Goal: Transaction & Acquisition: Register for event/course

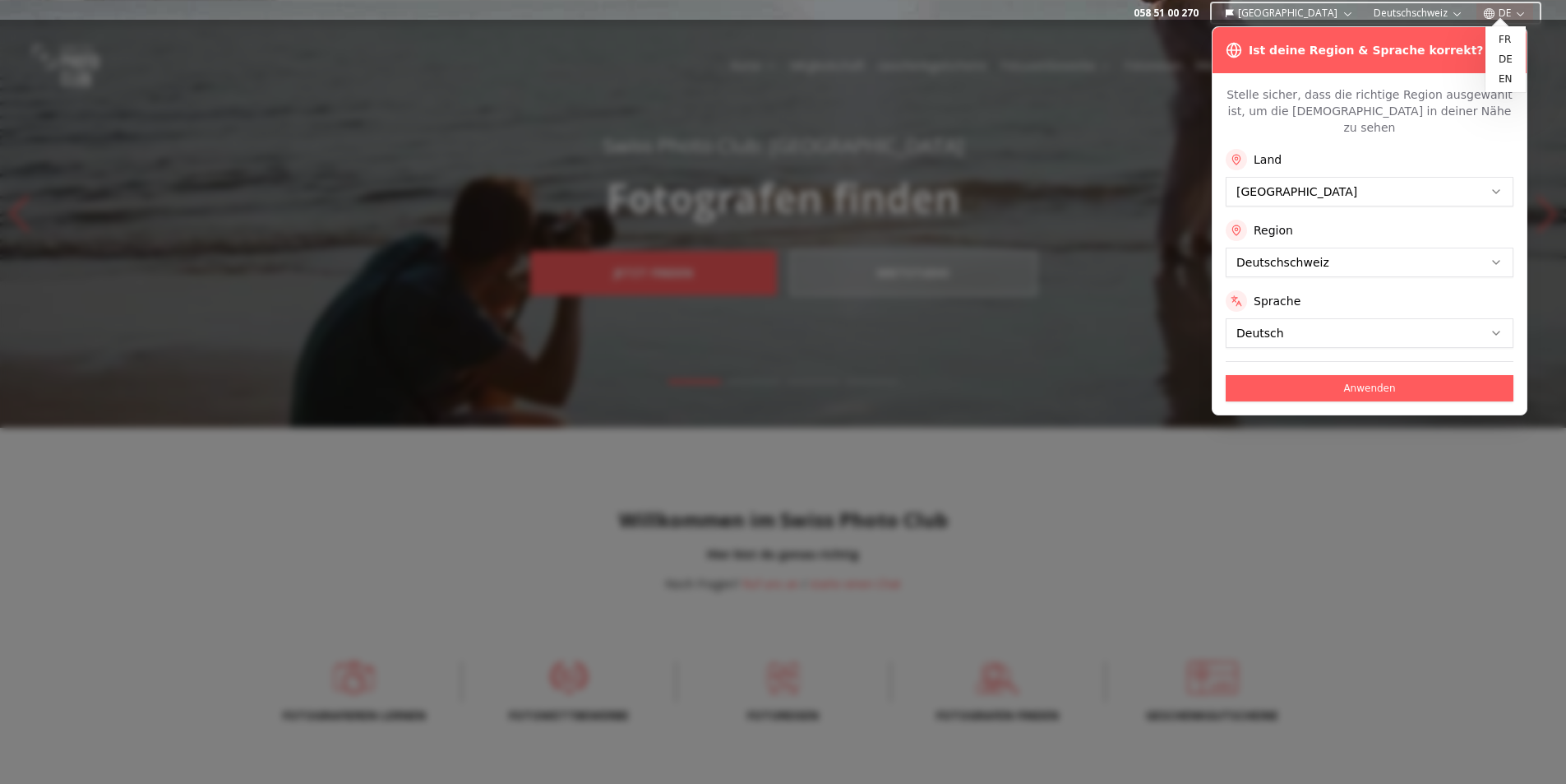
click at [1507, 12] on button "DE" at bounding box center [1505, 13] width 57 height 20
click at [1501, 78] on link "en" at bounding box center [1506, 79] width 34 height 20
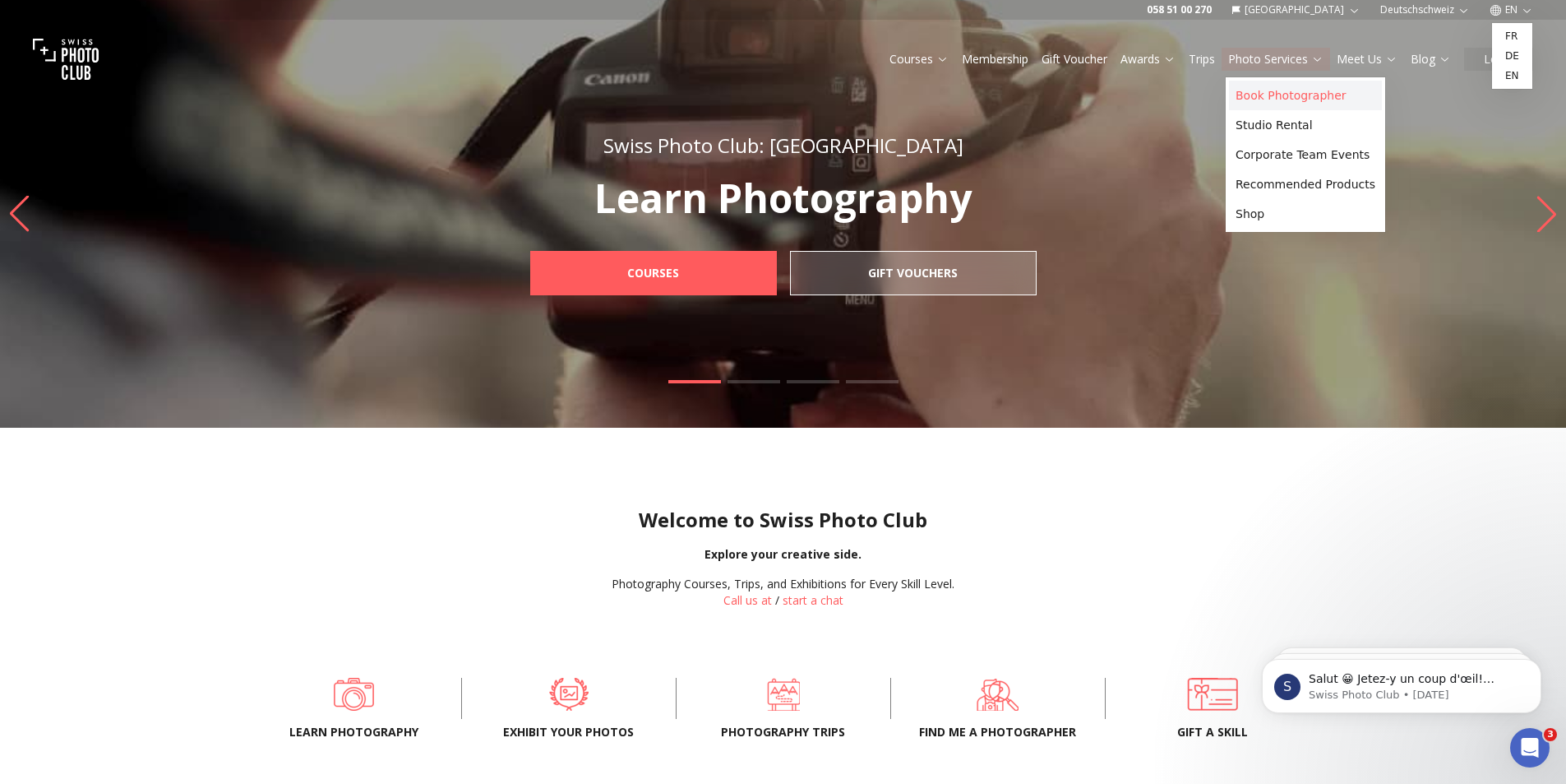
click at [1301, 97] on link "Book Photographer" at bounding box center [1305, 96] width 153 height 30
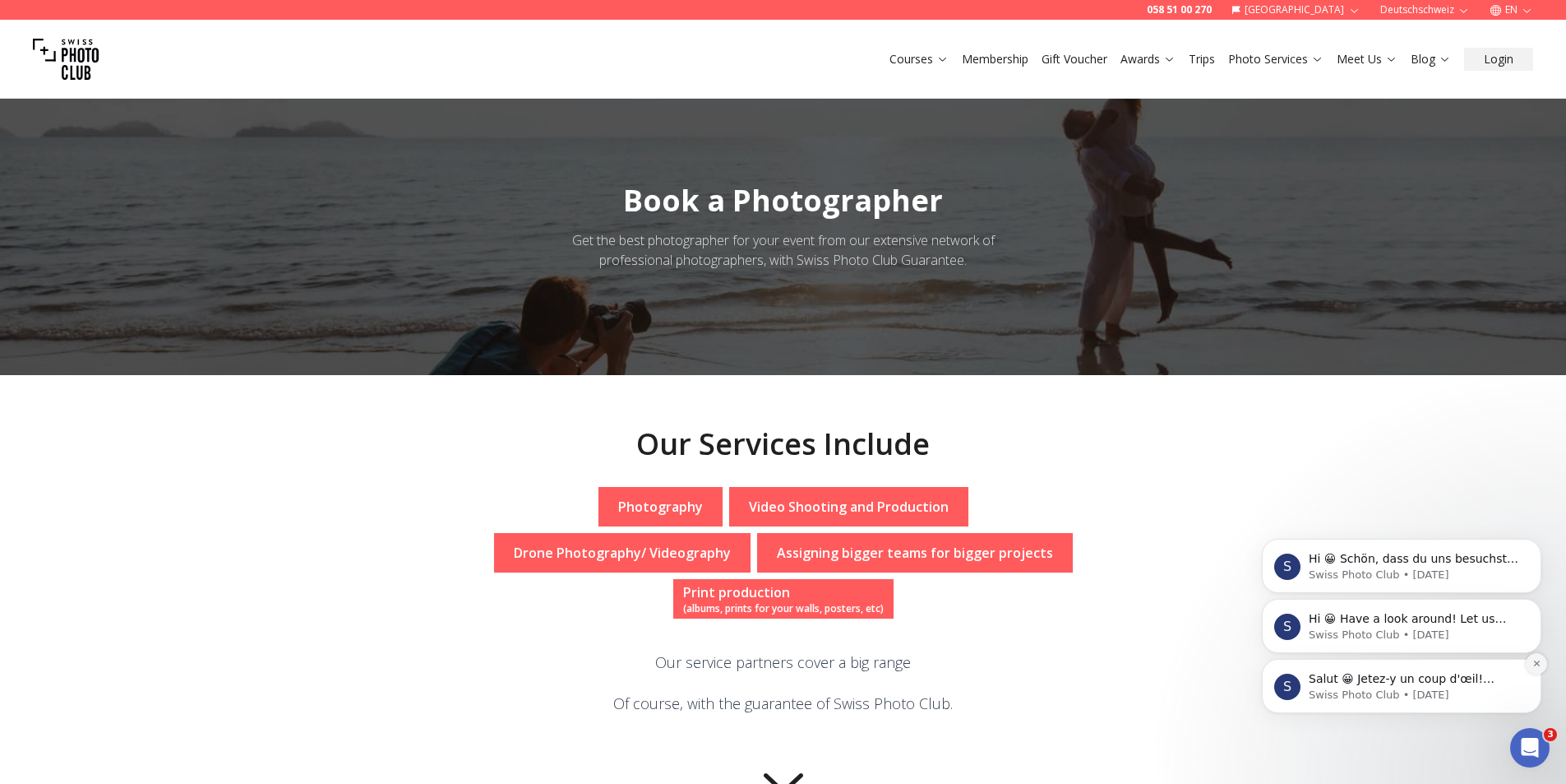
click at [1534, 664] on icon "Dismiss notification" at bounding box center [1537, 663] width 9 height 9
click at [1534, 664] on icon "Dismiss notification" at bounding box center [1536, 663] width 7 height 7
click at [1533, 662] on icon "Dismiss notification" at bounding box center [1537, 663] width 9 height 9
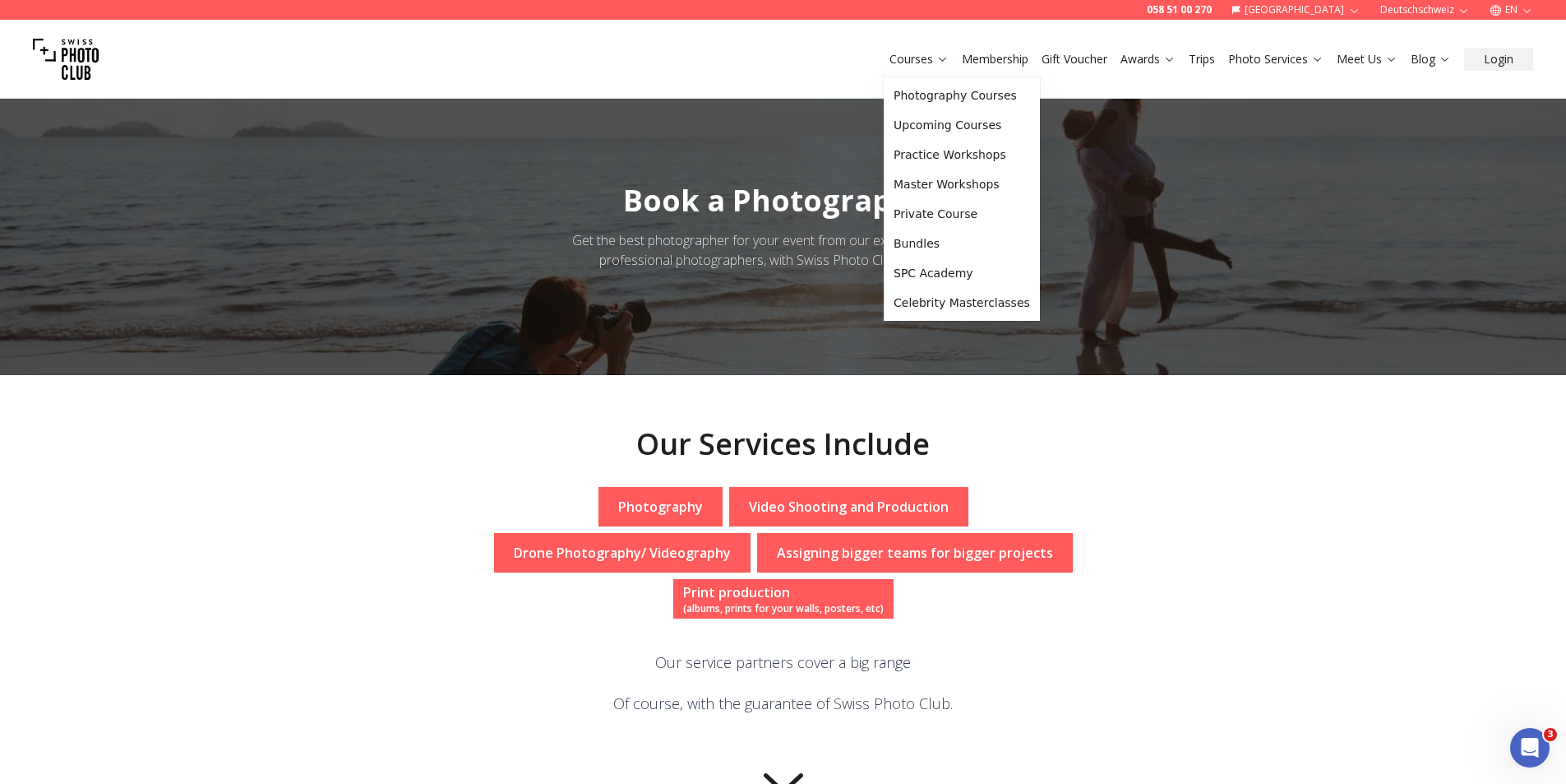
click at [931, 61] on link "Courses" at bounding box center [919, 59] width 59 height 16
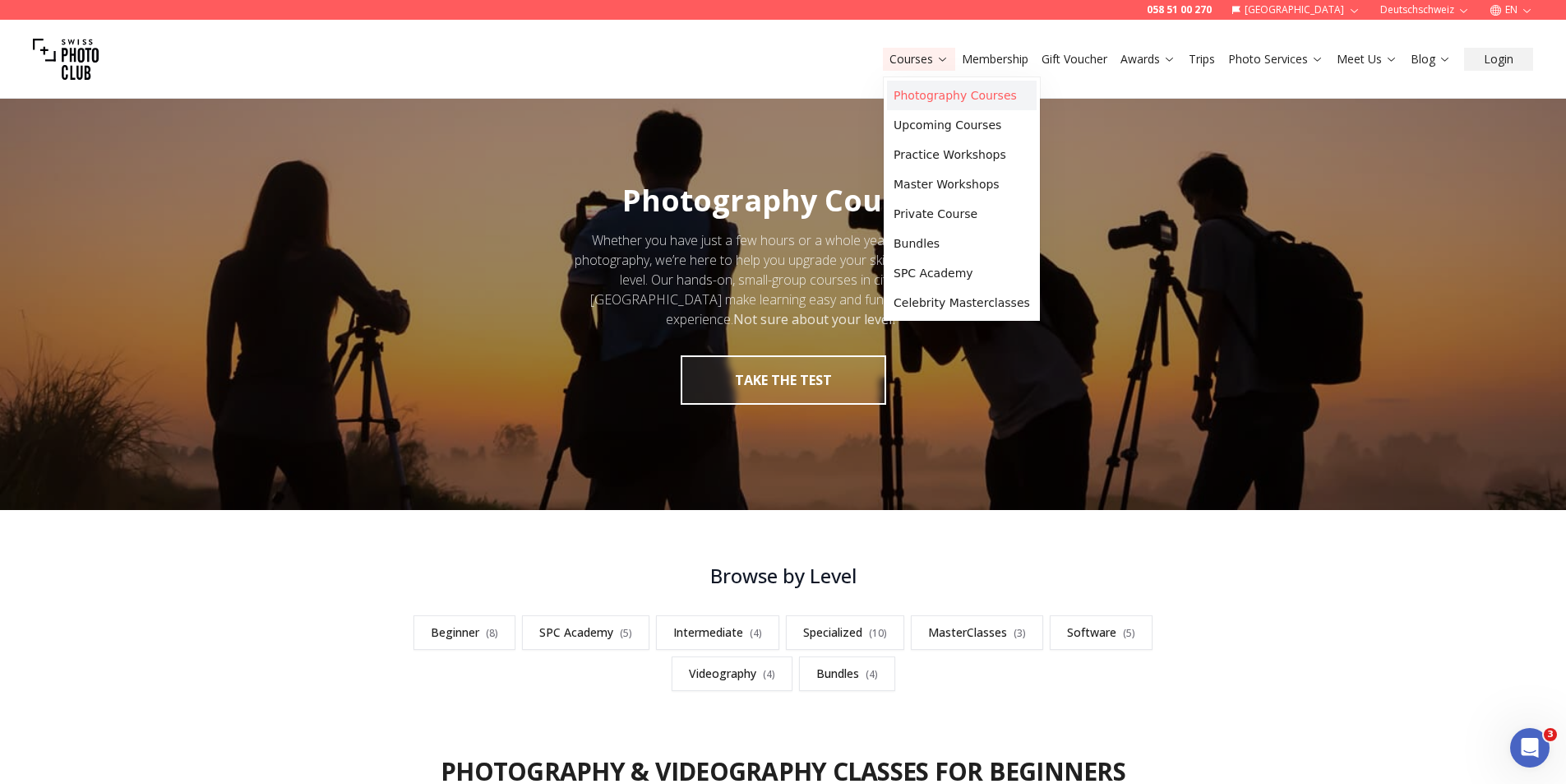
click at [935, 93] on link "Photography Courses" at bounding box center [962, 96] width 150 height 30
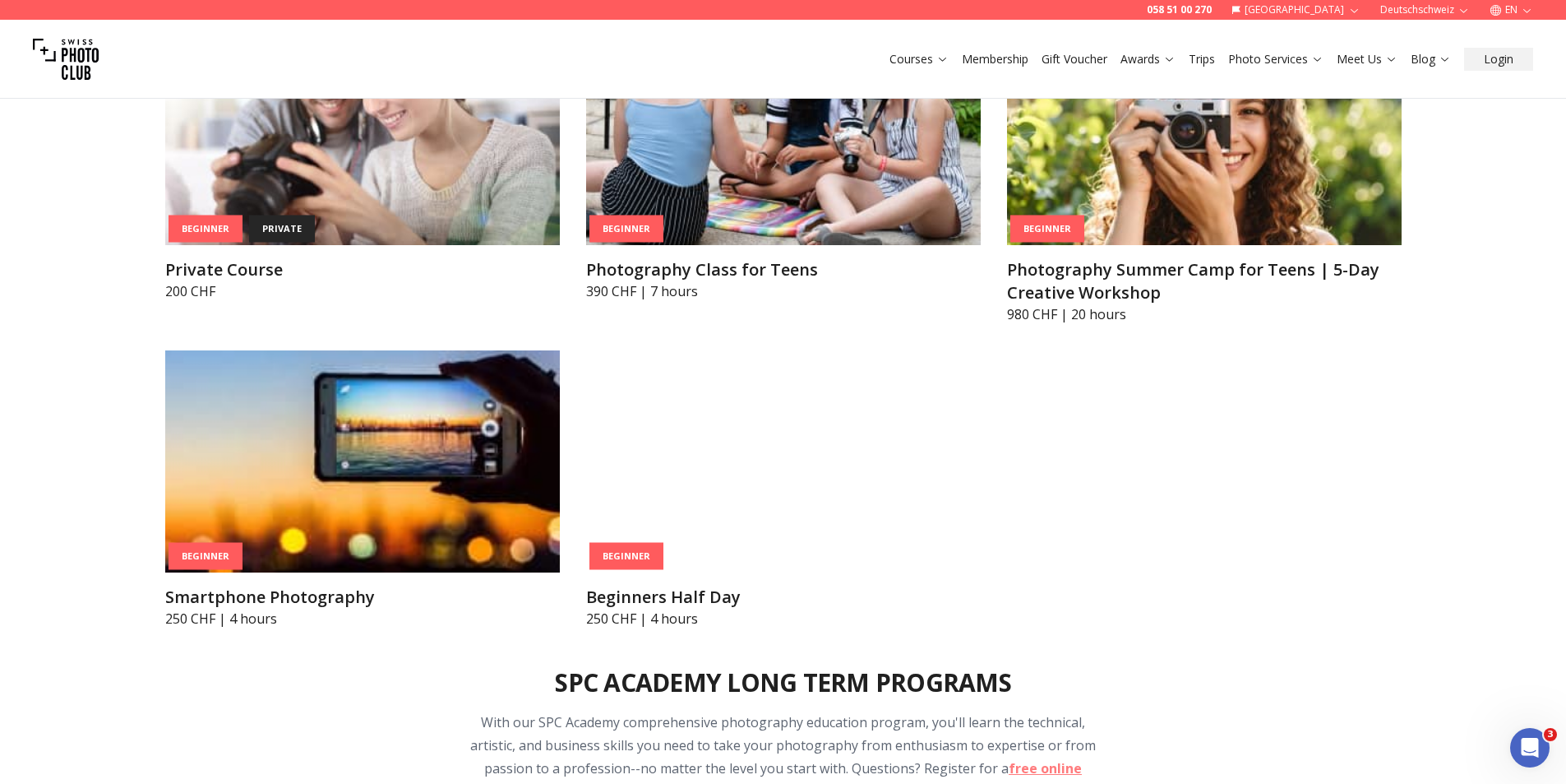
scroll to position [1151, 0]
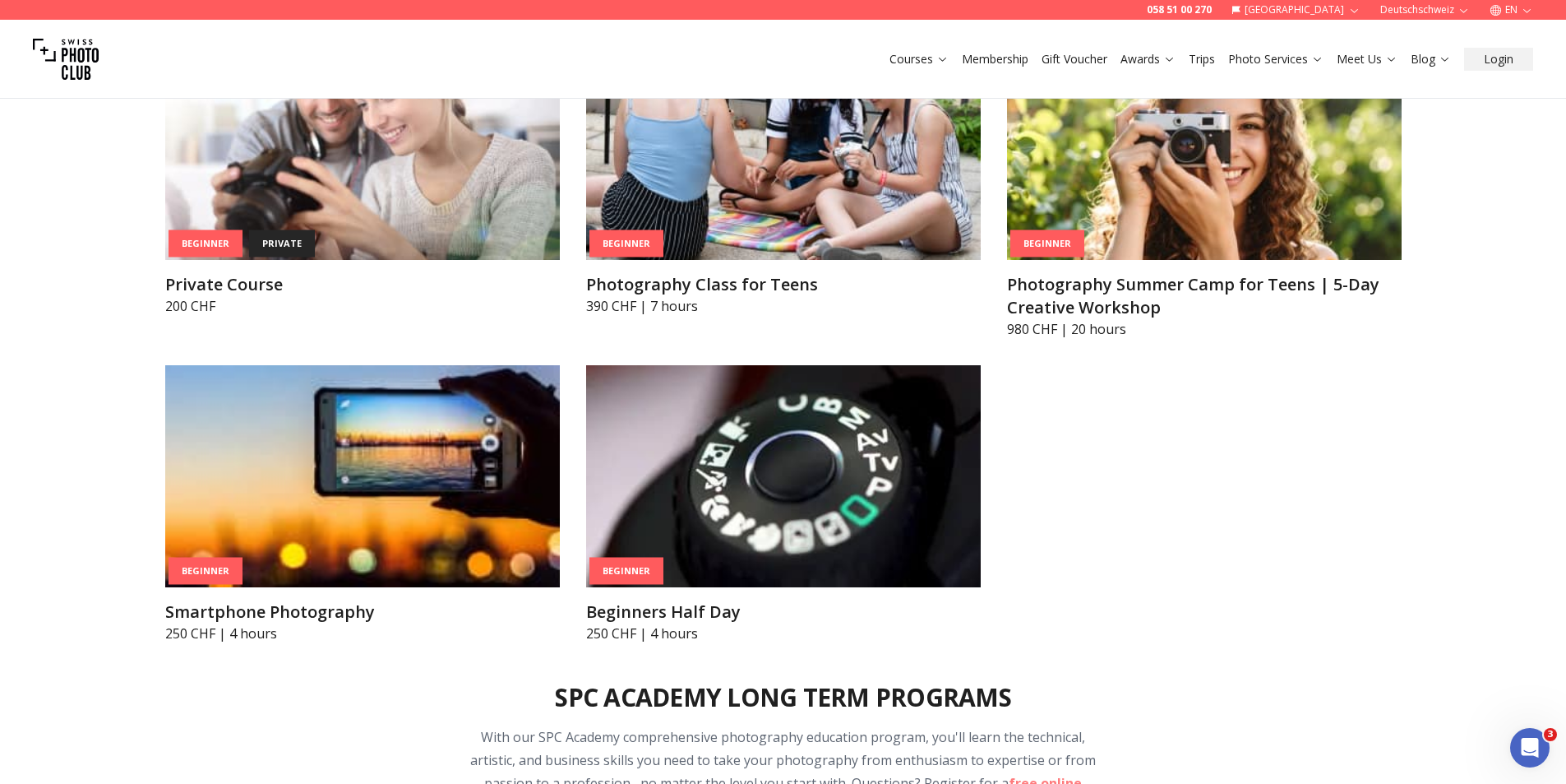
click at [1253, 463] on div "Beginner Beginners Trial Class 20 CHF | 1 hour Beginner Beginners Full Day Phot…" at bounding box center [783, 188] width 1237 height 909
